Goal: Information Seeking & Learning: Check status

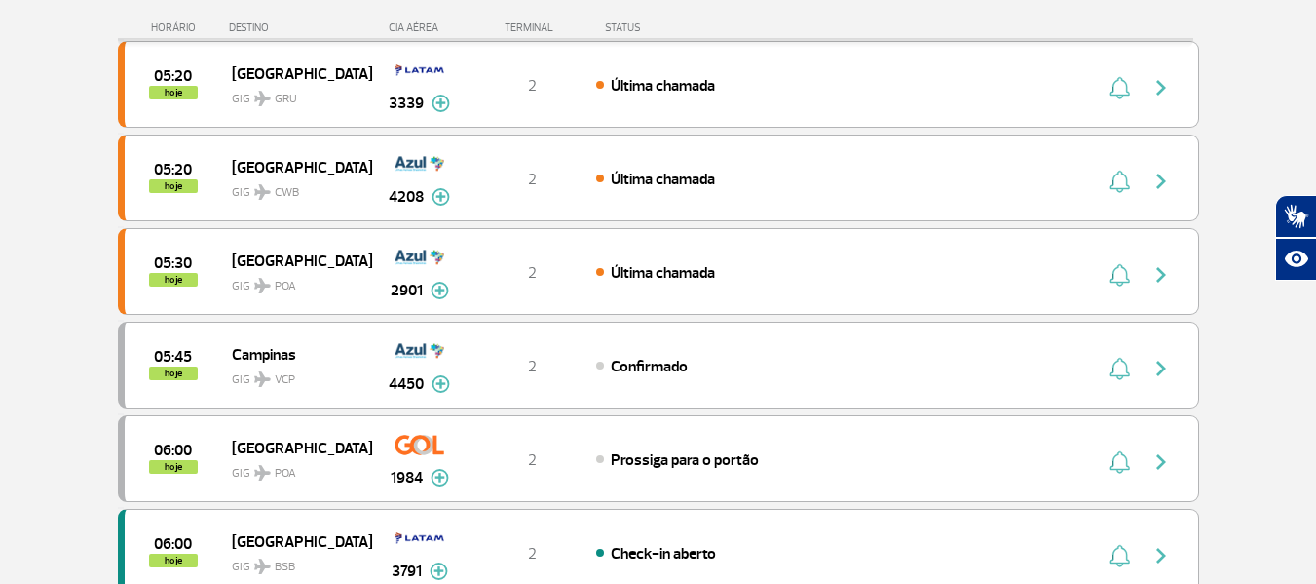
scroll to position [97, 0]
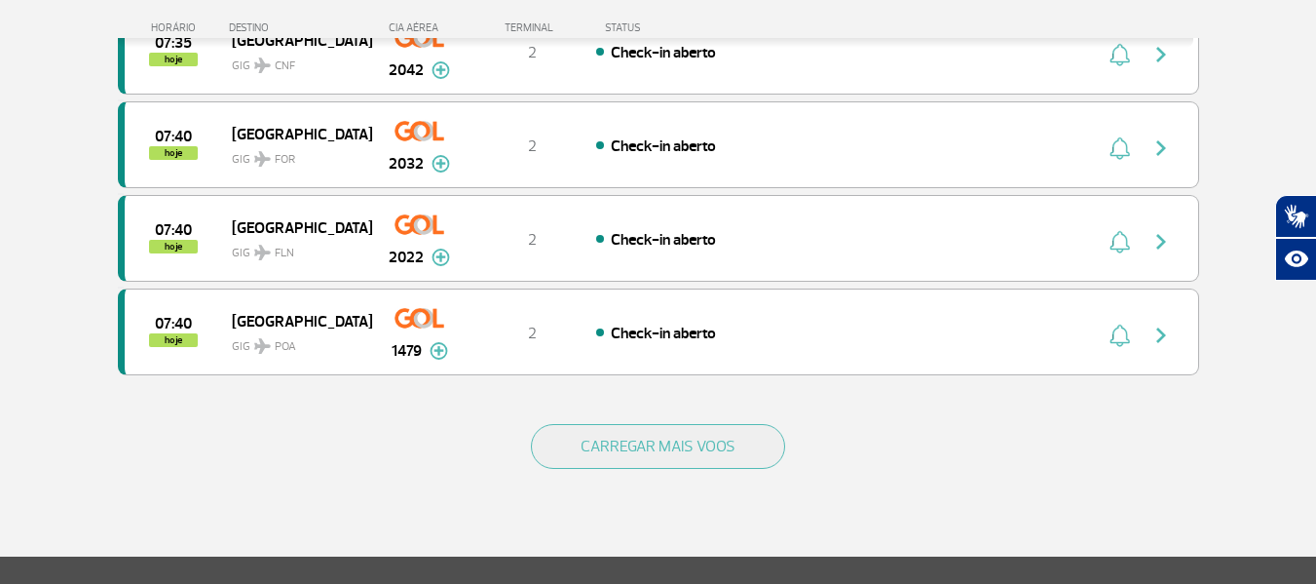
scroll to position [1851, 0]
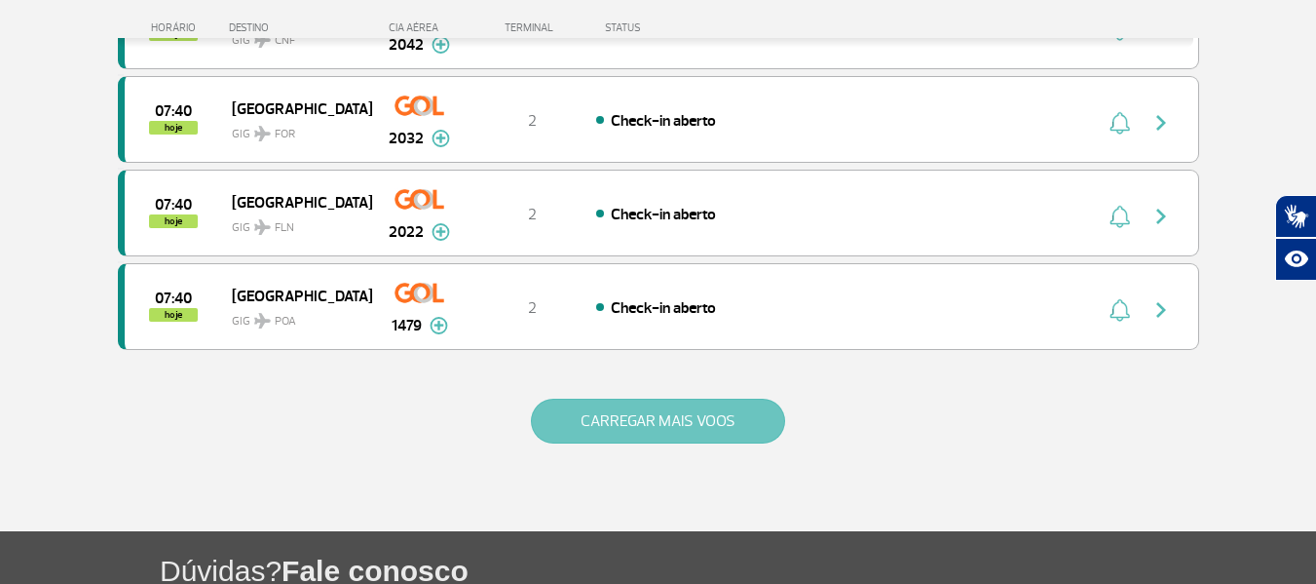
click at [681, 417] on button "CARREGAR MAIS VOOS" at bounding box center [658, 421] width 254 height 45
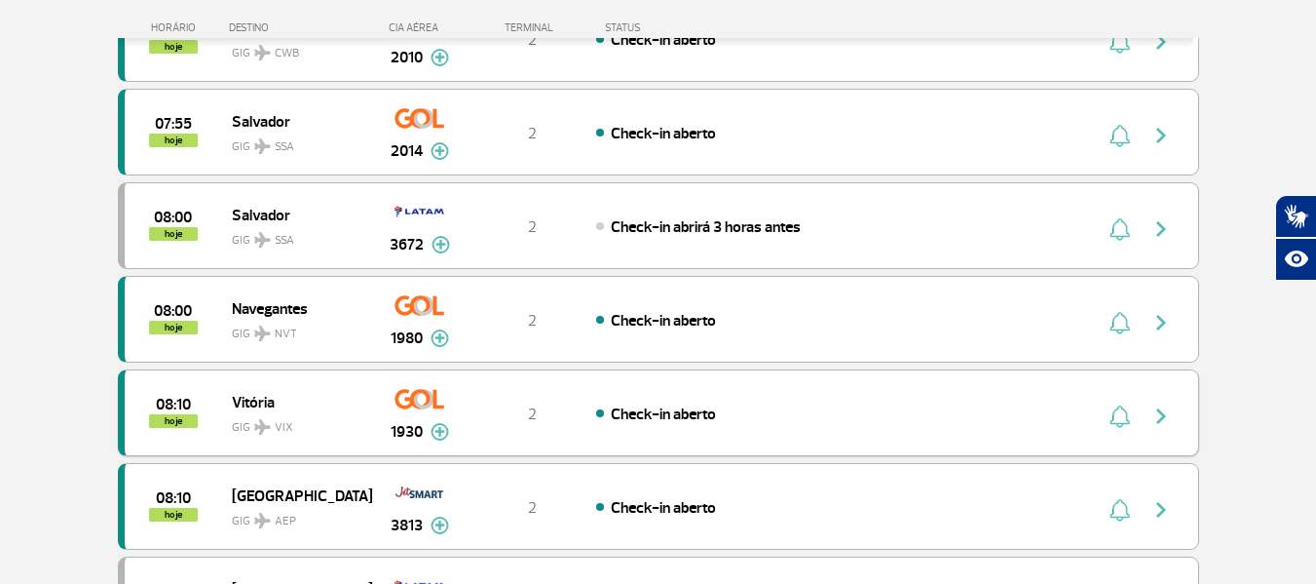
scroll to position [2631, 0]
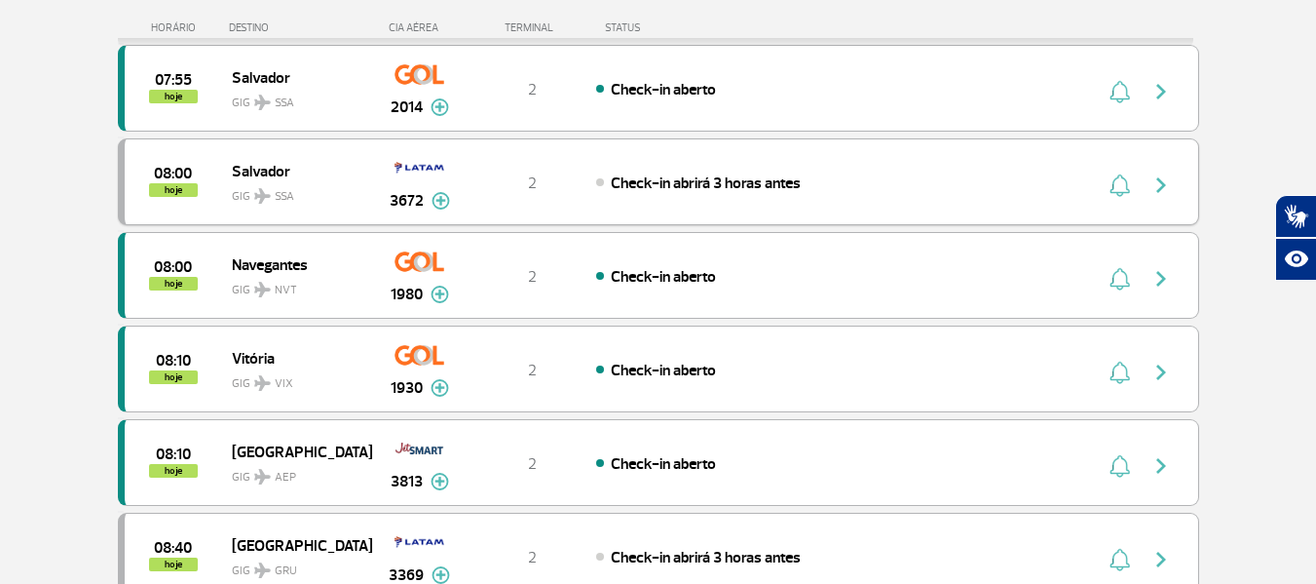
click at [1162, 177] on img "button" at bounding box center [1161, 184] width 23 height 23
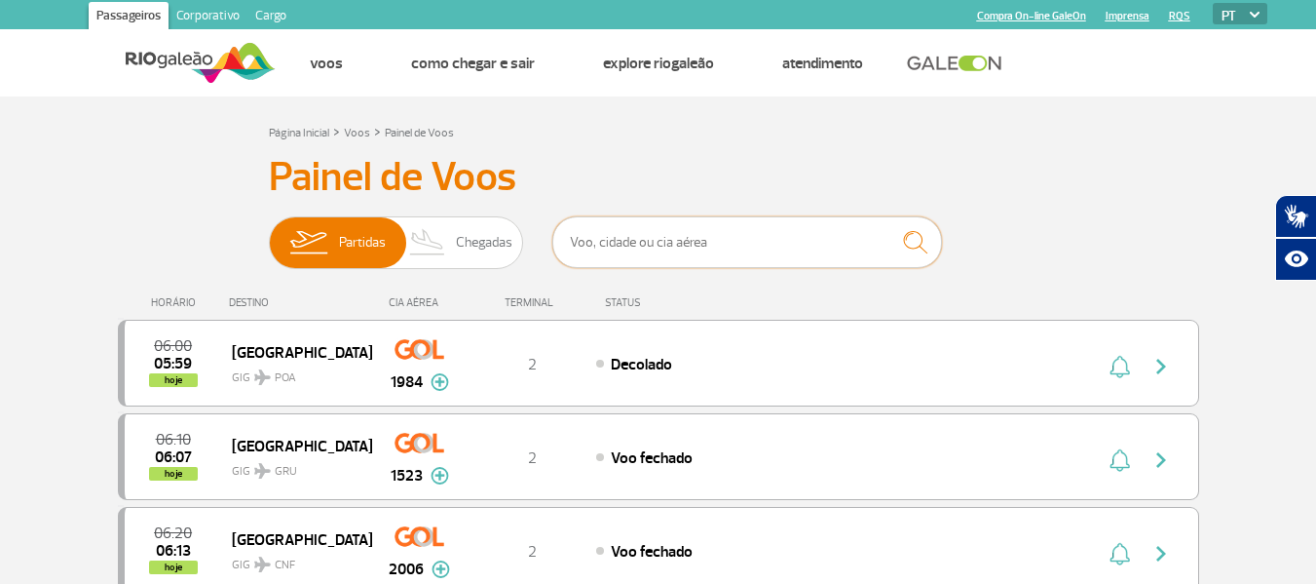
click at [845, 246] on input "text" at bounding box center [747, 242] width 390 height 52
type input "1980"
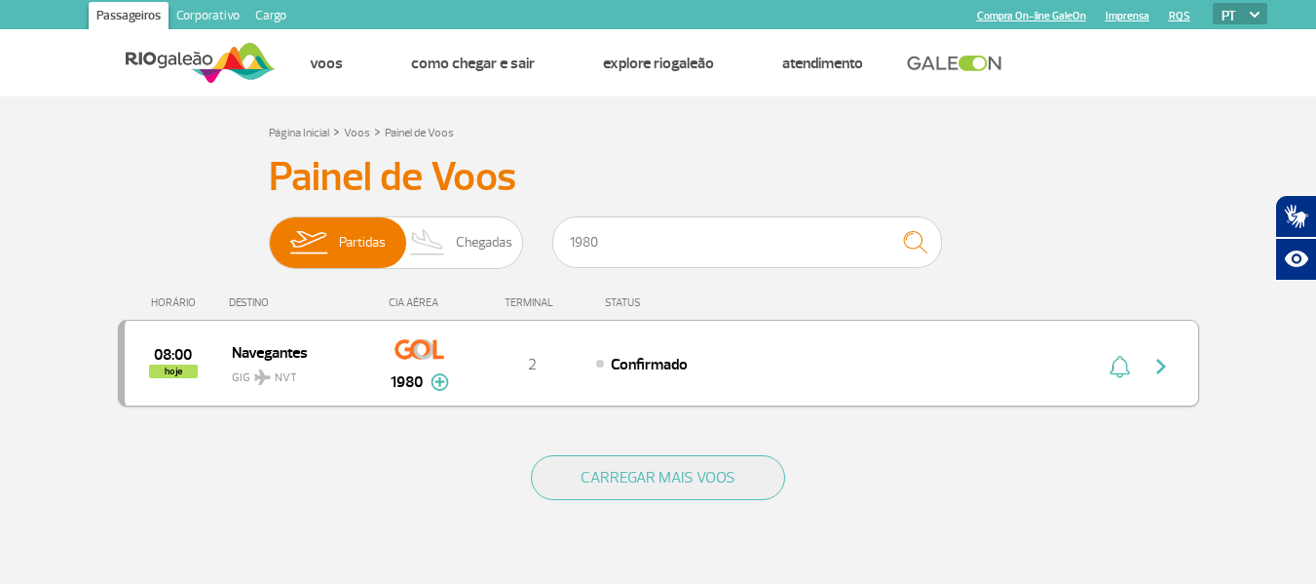
click at [1162, 362] on img "button" at bounding box center [1161, 366] width 23 height 23
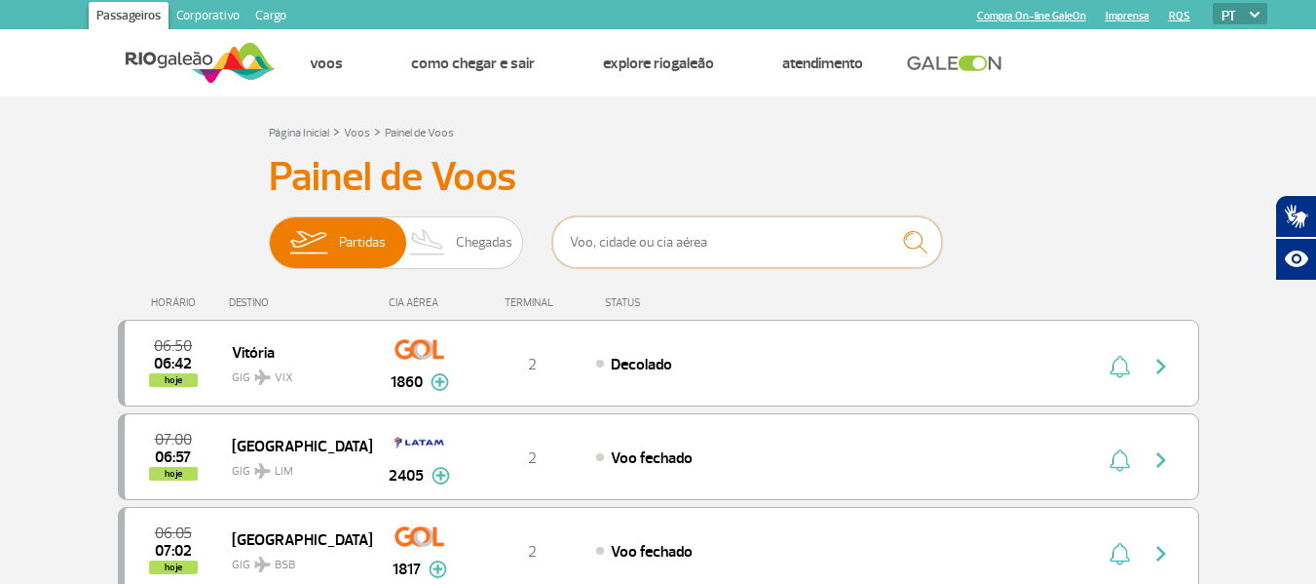
click at [631, 241] on input "text" at bounding box center [747, 242] width 390 height 52
click at [628, 236] on input "text" at bounding box center [747, 242] width 390 height 52
type input "2048"
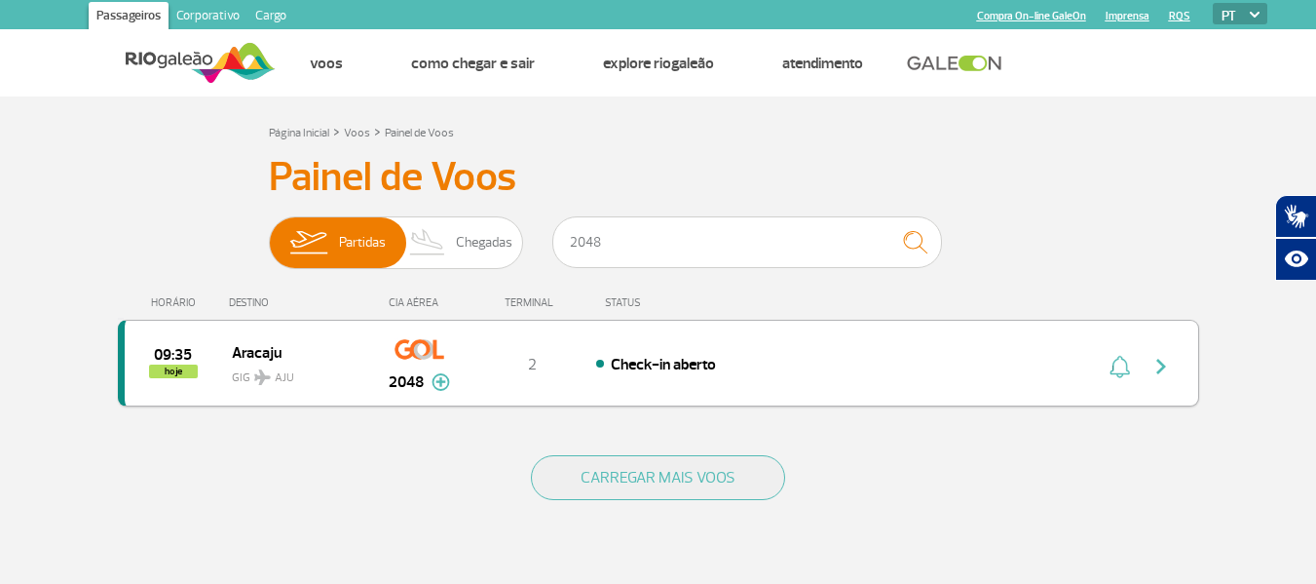
click at [1172, 363] on img "button" at bounding box center [1161, 366] width 23 height 23
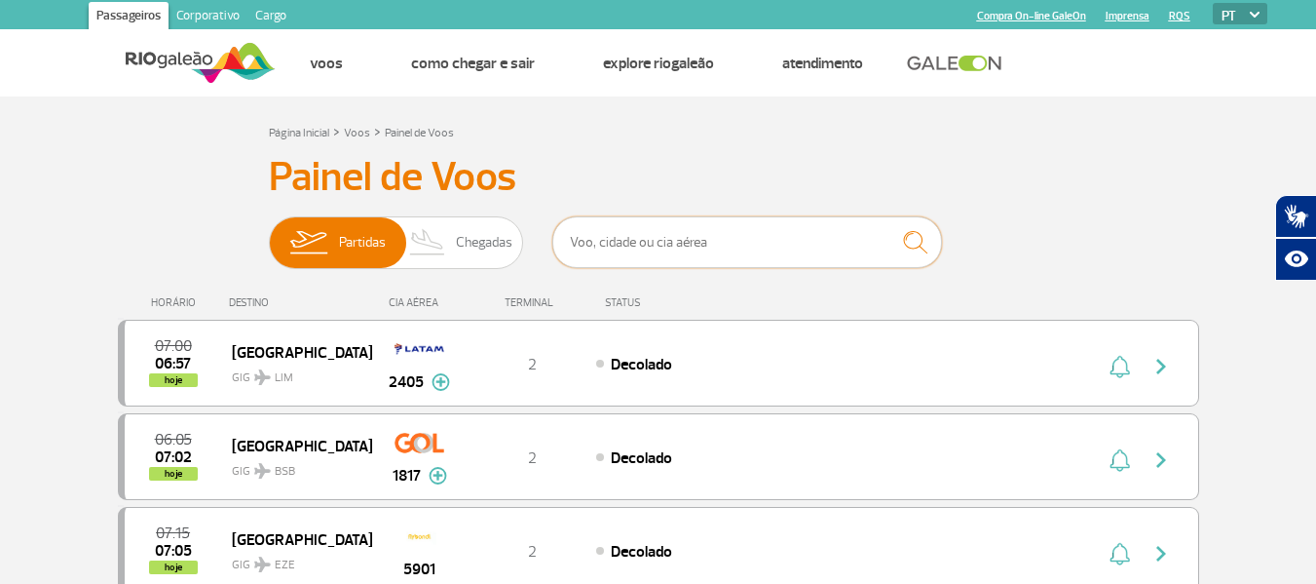
click at [767, 231] on input "text" at bounding box center [747, 242] width 390 height 52
type input "1066"
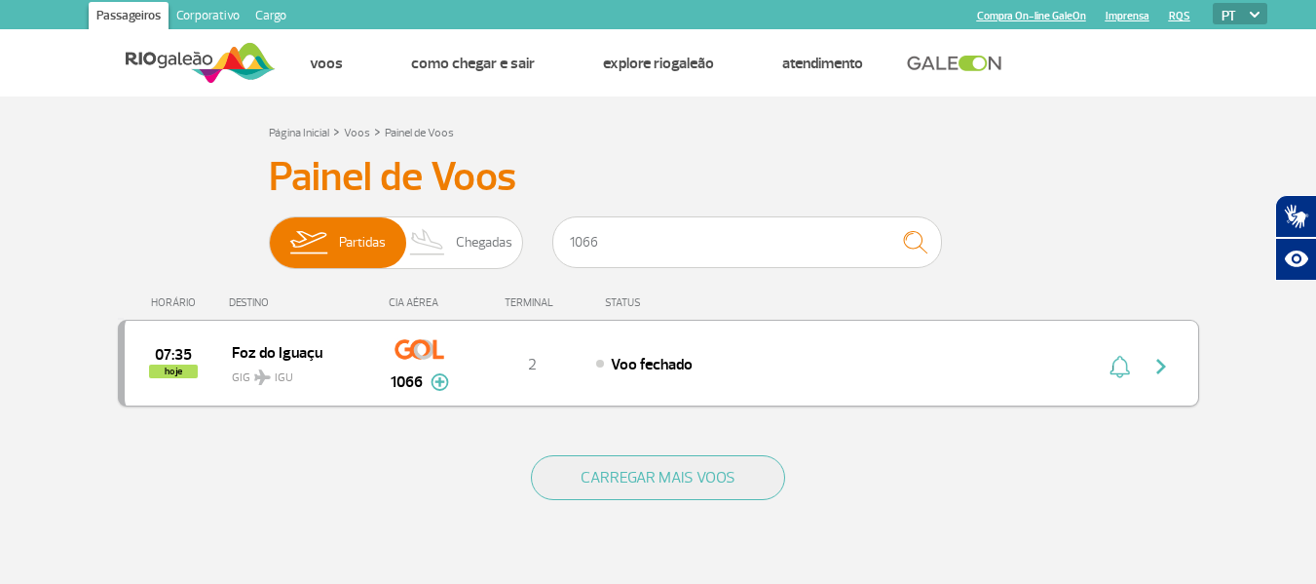
click at [1166, 367] on img "button" at bounding box center [1161, 366] width 23 height 23
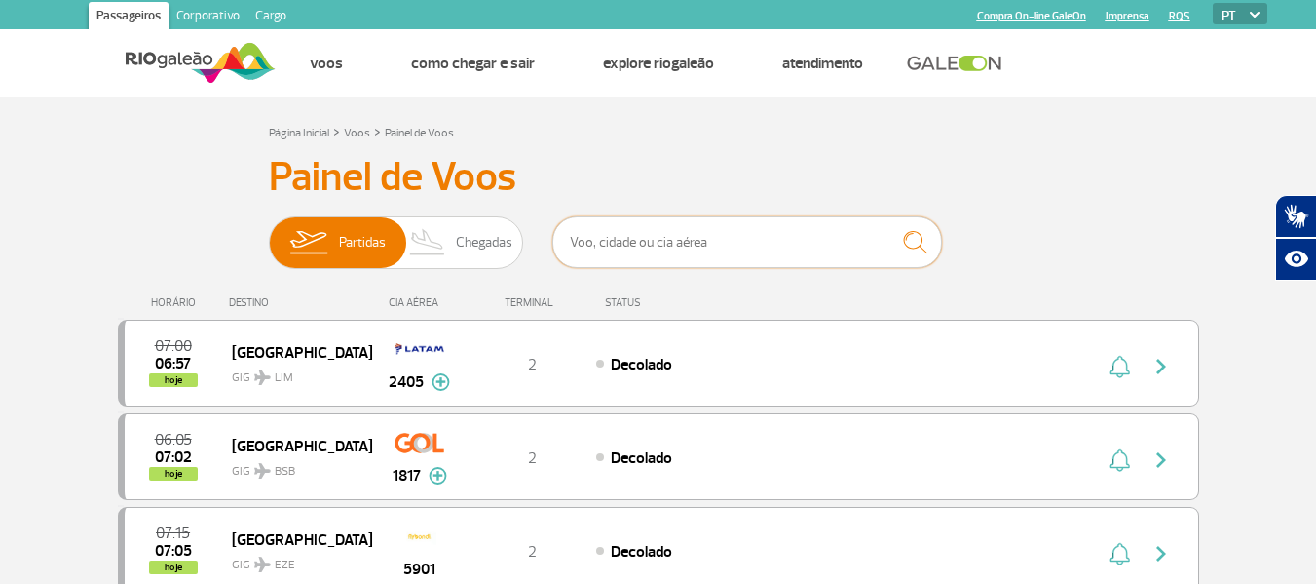
click at [691, 253] on input "text" at bounding box center [747, 242] width 390 height 52
type input "1066"
